Goal: Task Accomplishment & Management: Complete application form

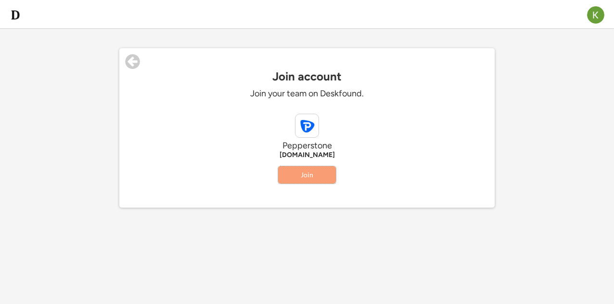
click at [324, 171] on button "Join" at bounding box center [307, 174] width 58 height 17
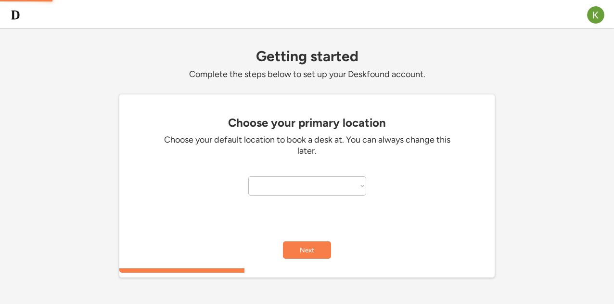
select select "**********"
click at [313, 253] on button "Next" at bounding box center [307, 249] width 48 height 17
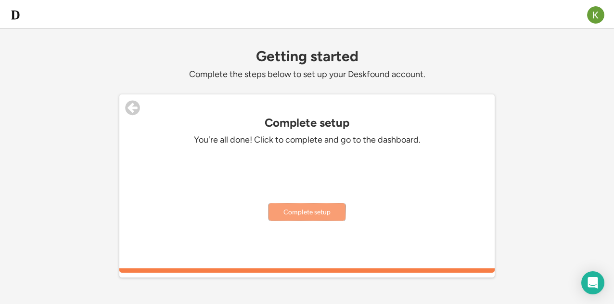
click at [327, 212] on button "Complete setup" at bounding box center [306, 211] width 77 height 17
